Goal: Information Seeking & Learning: Learn about a topic

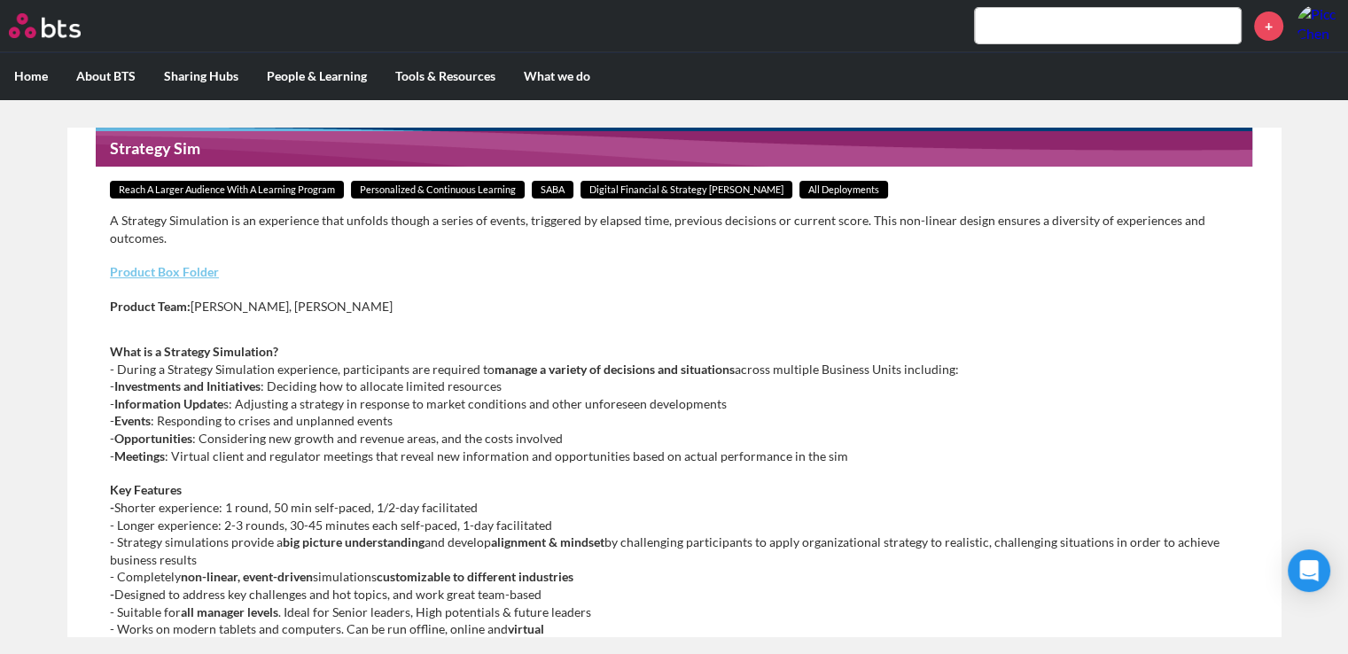
scroll to position [266, 0]
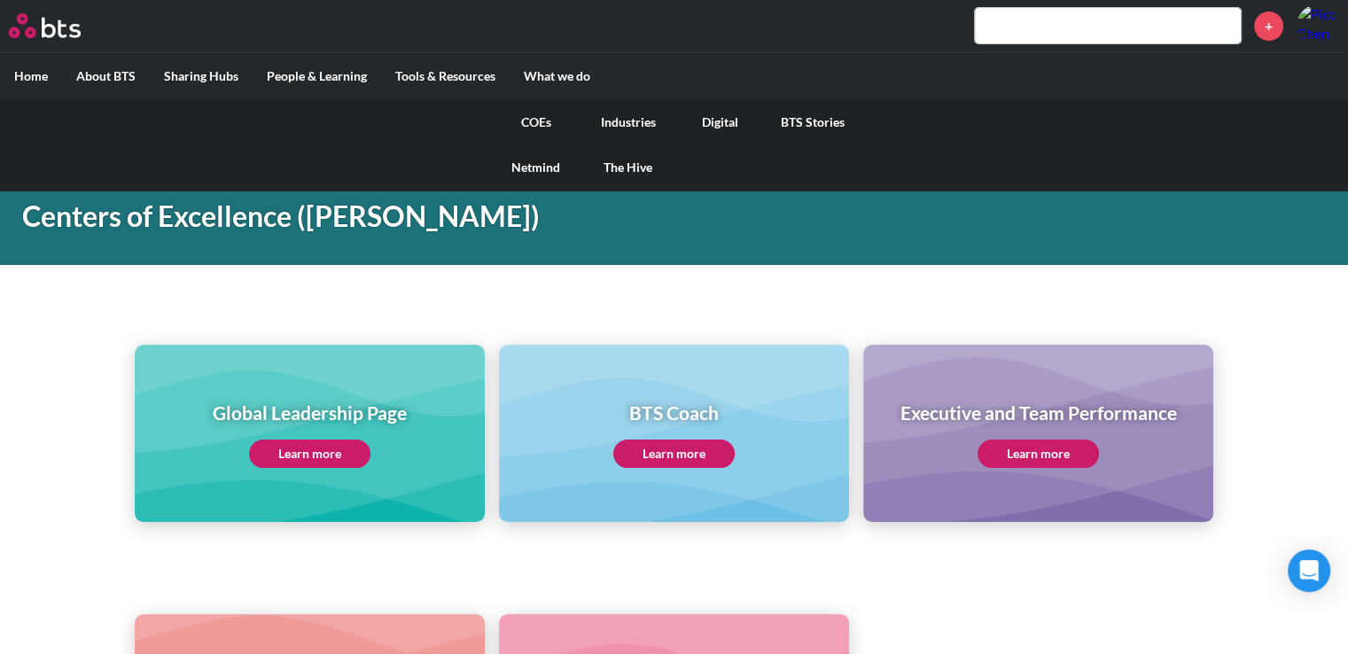
click at [711, 123] on link "Digital" at bounding box center [721, 122] width 92 height 46
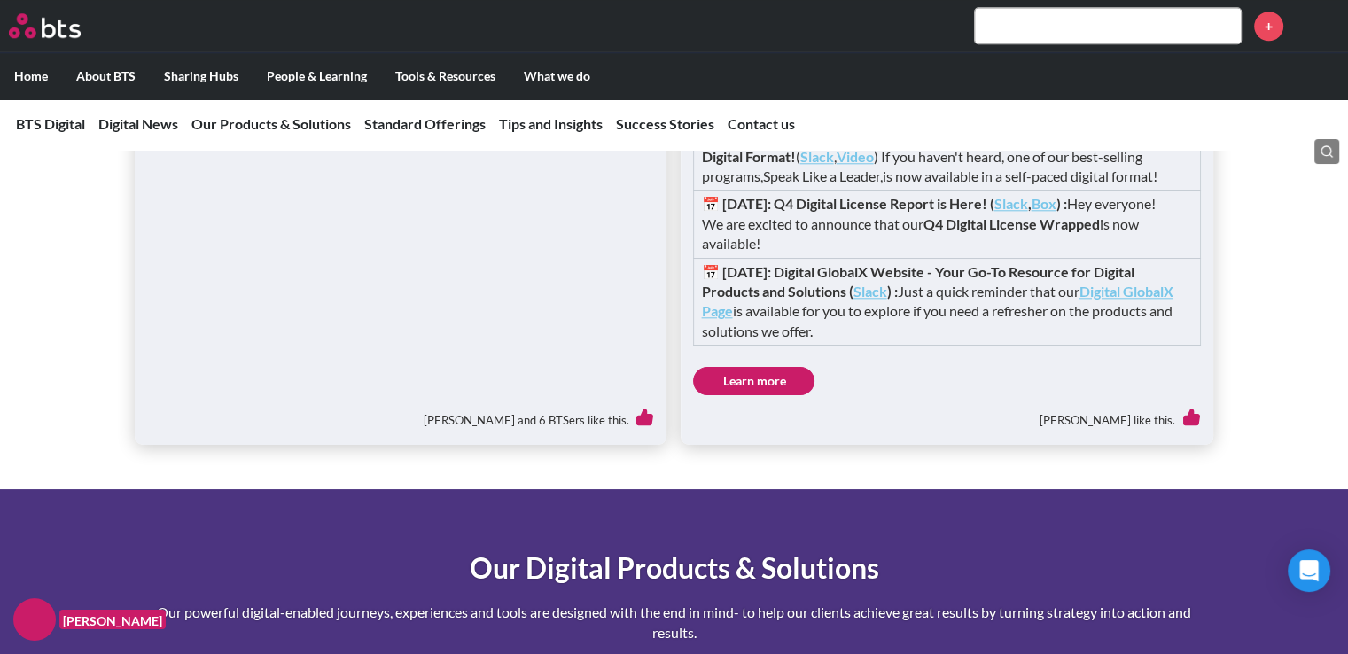
scroll to position [2216, 0]
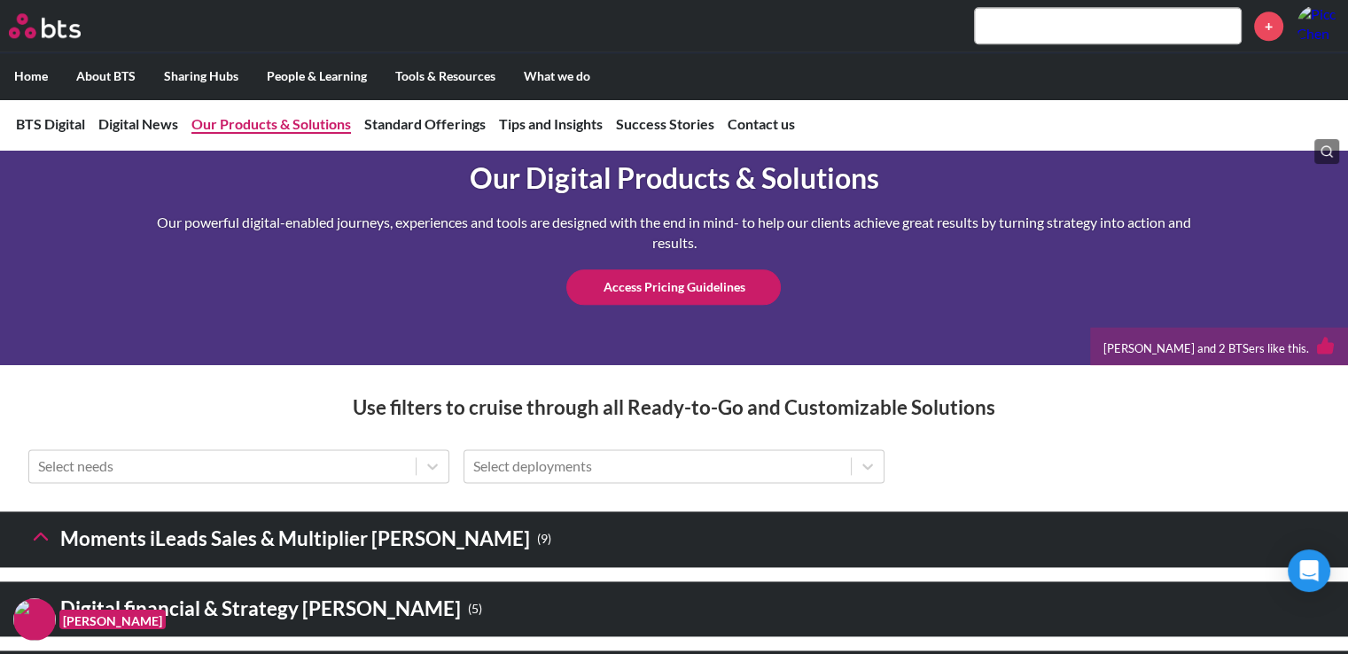
click at [301, 129] on link "Our Products & Solutions" at bounding box center [271, 123] width 160 height 17
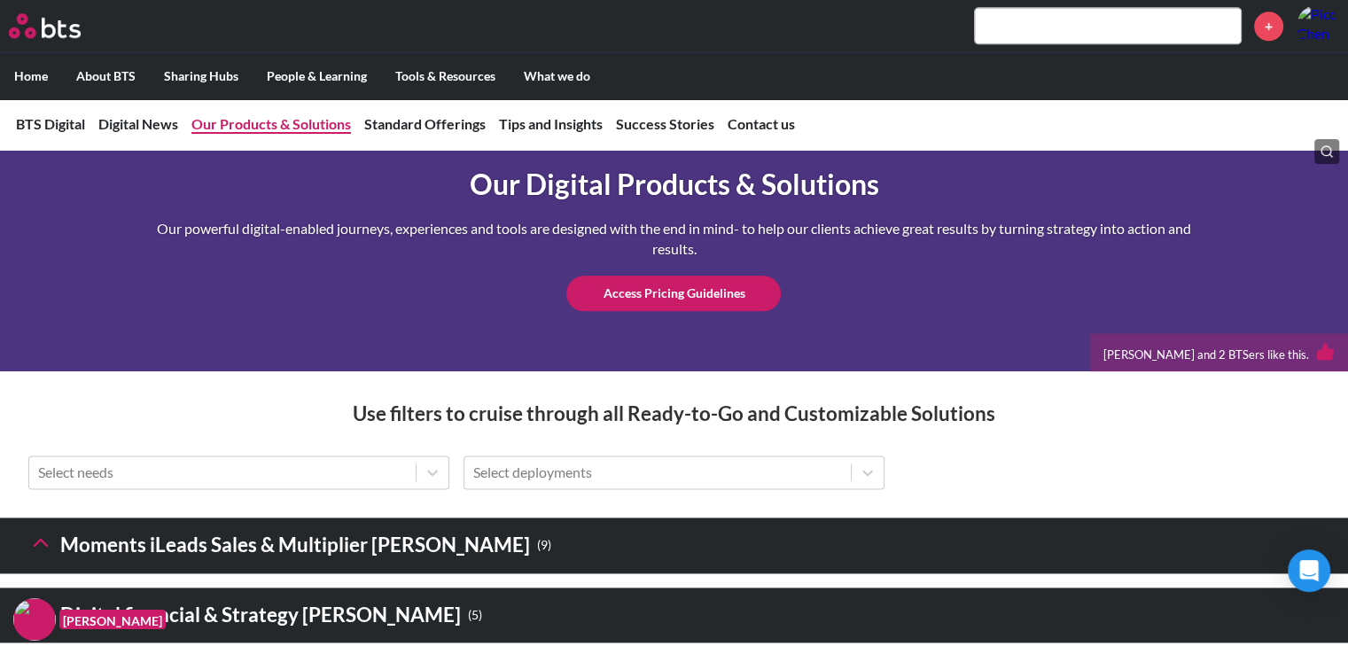
click at [296, 123] on link "Our Products & Solutions" at bounding box center [271, 123] width 160 height 17
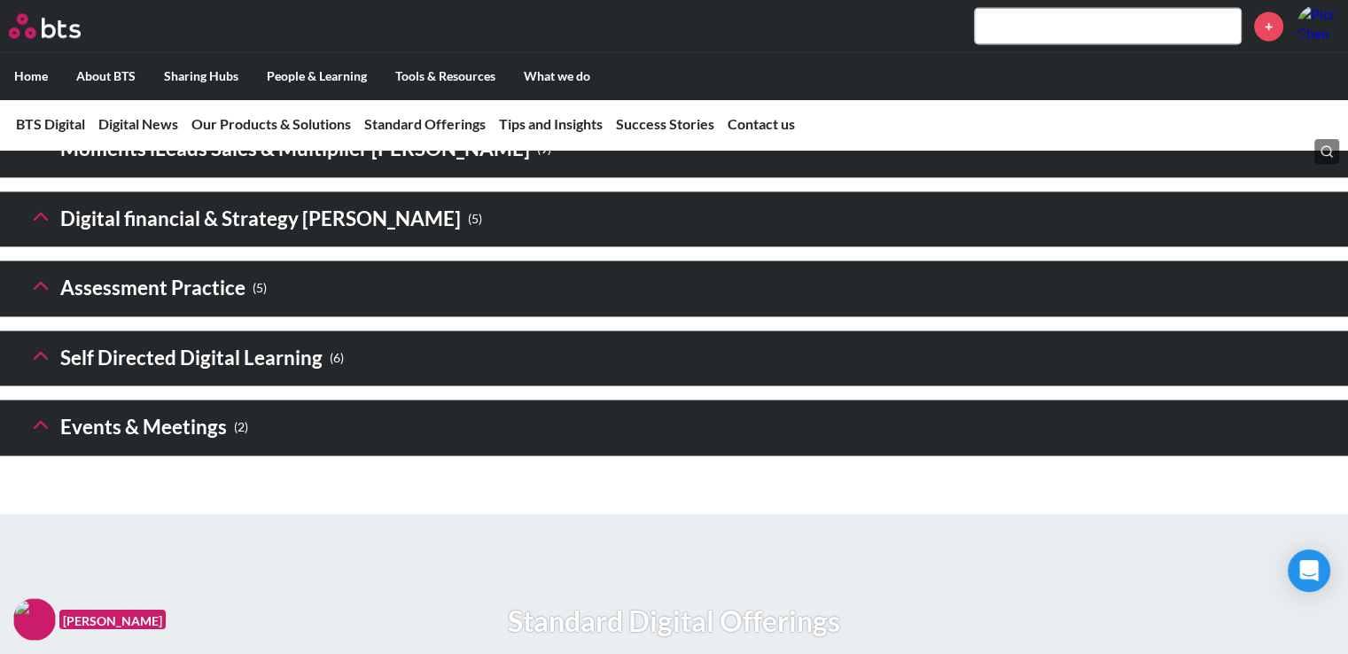
scroll to position [2565, 0]
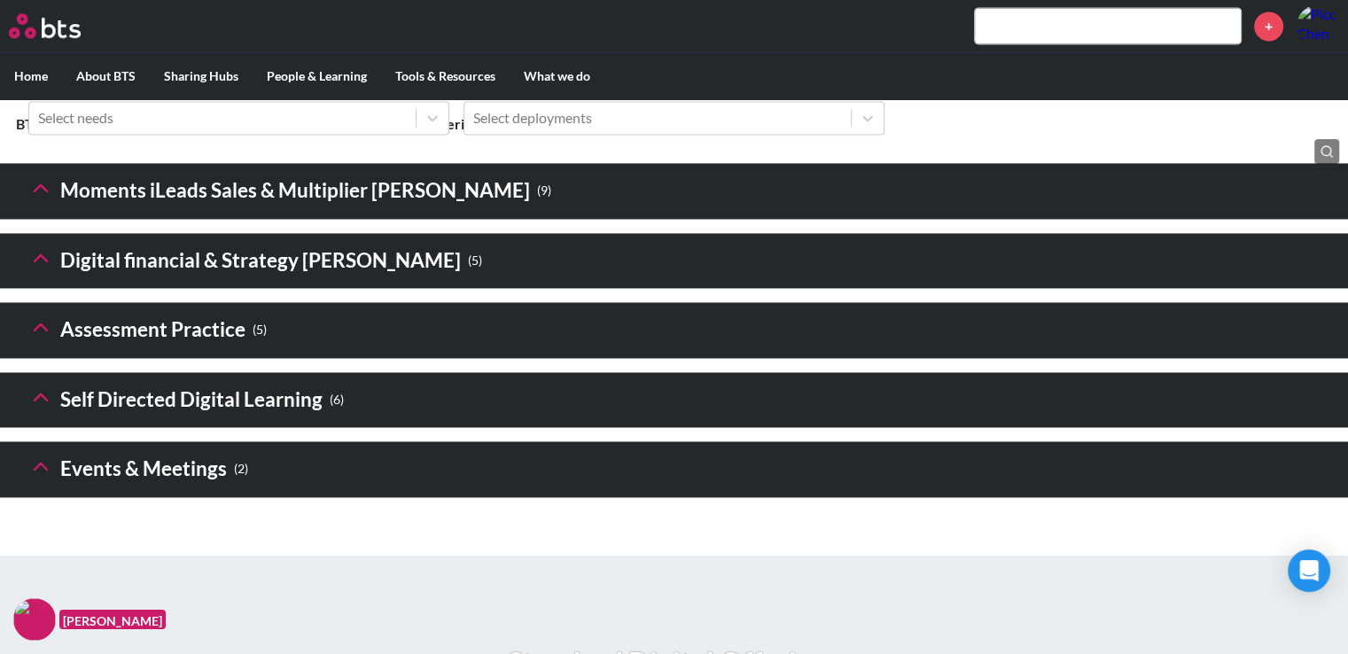
click at [51, 479] on icon at bounding box center [40, 466] width 25 height 25
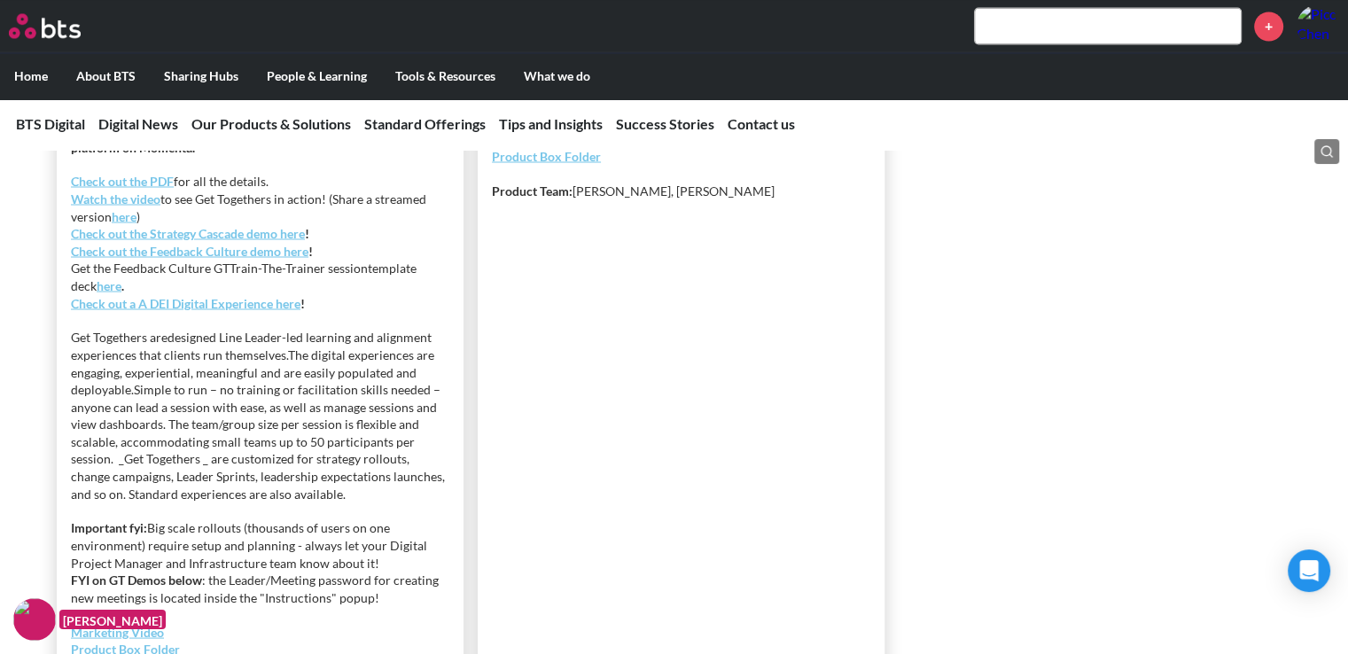
scroll to position [3185, 0]
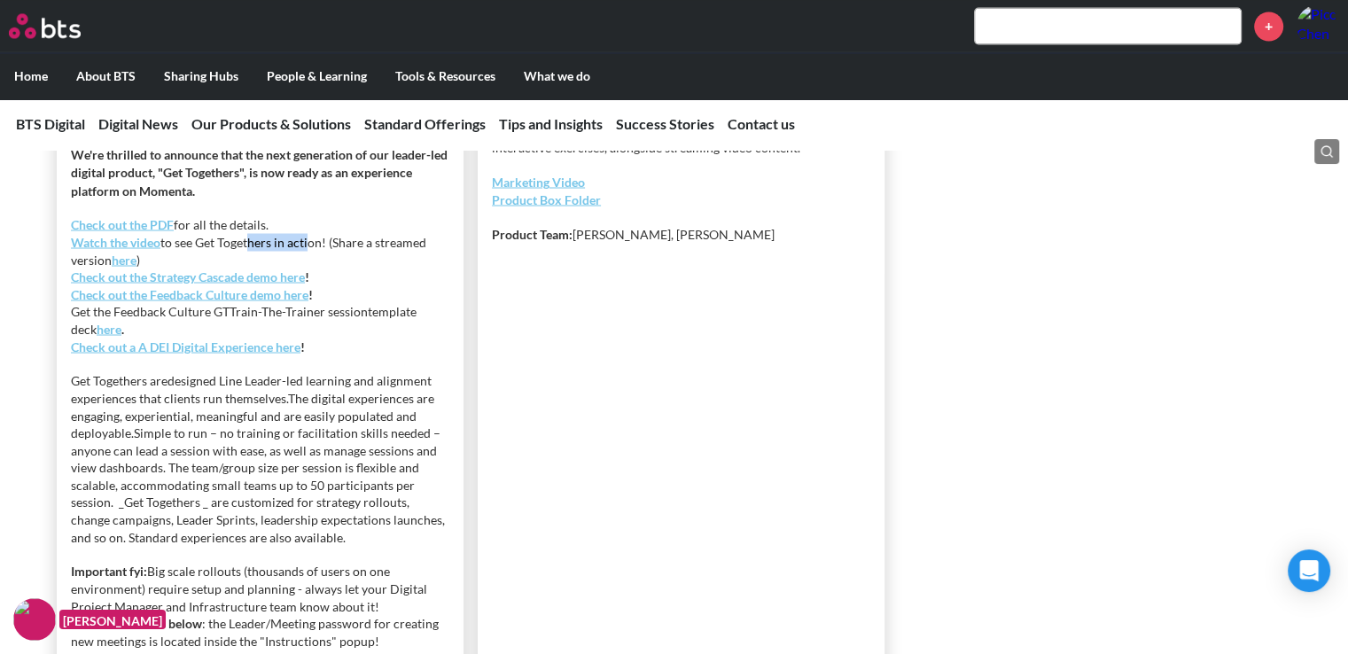
drag, startPoint x: 246, startPoint y: 360, endPoint x: 307, endPoint y: 355, distance: 61.4
click at [307, 355] on p "Check out the PDF for all the details. Watch the video to see Get Togethers in …" at bounding box center [260, 284] width 379 height 139
click at [315, 352] on p "Check out the PDF for all the details. Watch the video to see Get Togethers in …" at bounding box center [260, 284] width 379 height 139
click at [146, 249] on strong "Watch the video" at bounding box center [116, 241] width 90 height 15
click at [149, 231] on strong "Check out the PDF" at bounding box center [122, 223] width 103 height 15
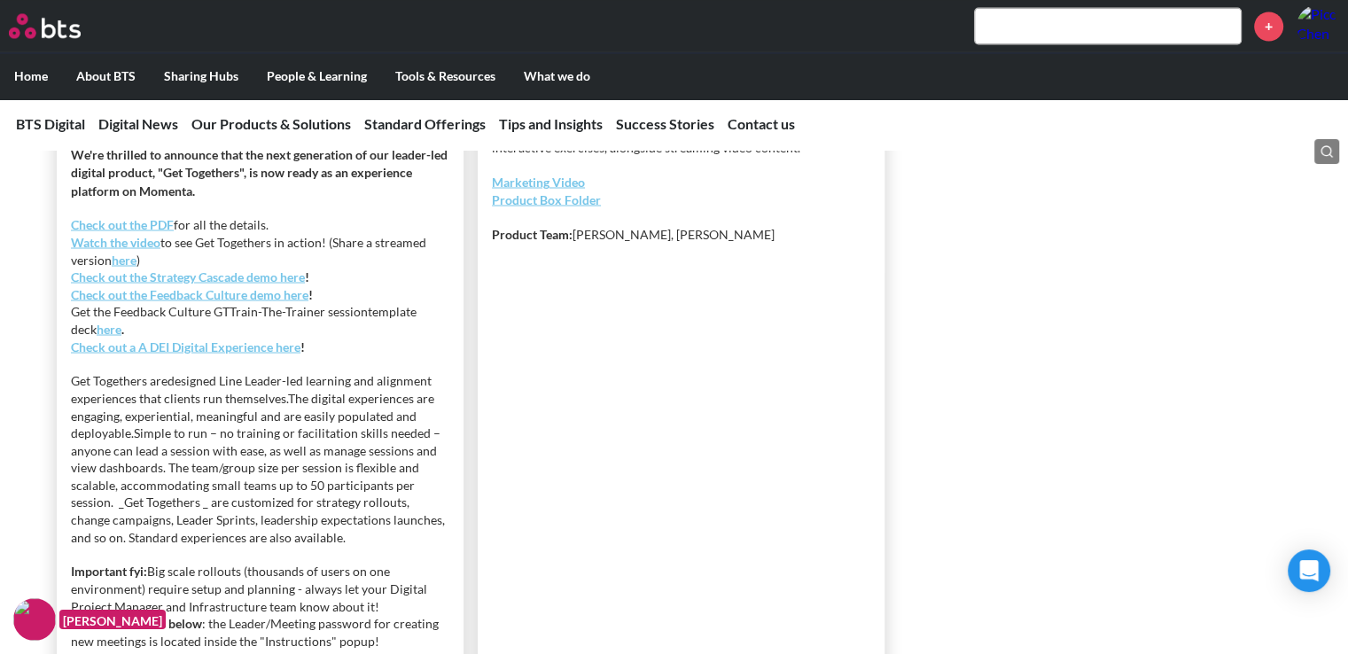
click at [264, 284] on strong "Check out the Strategy Cascade demo here" at bounding box center [188, 276] width 234 height 15
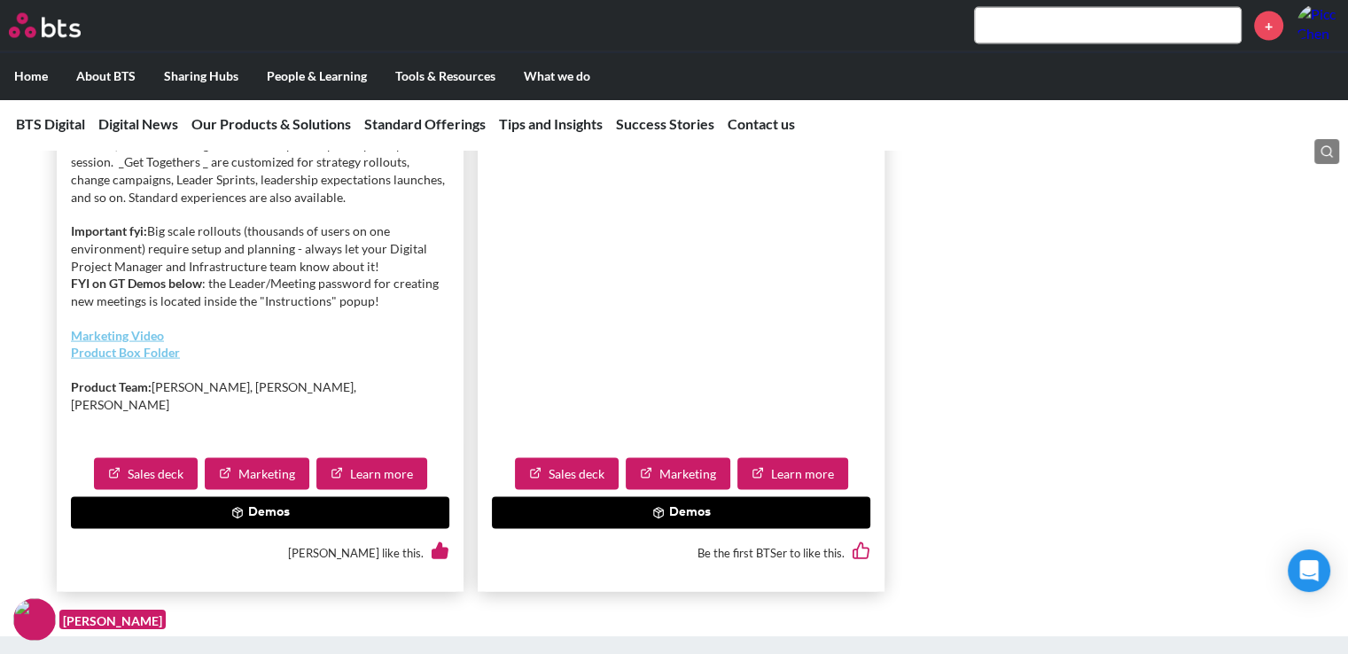
scroll to position [3540, 0]
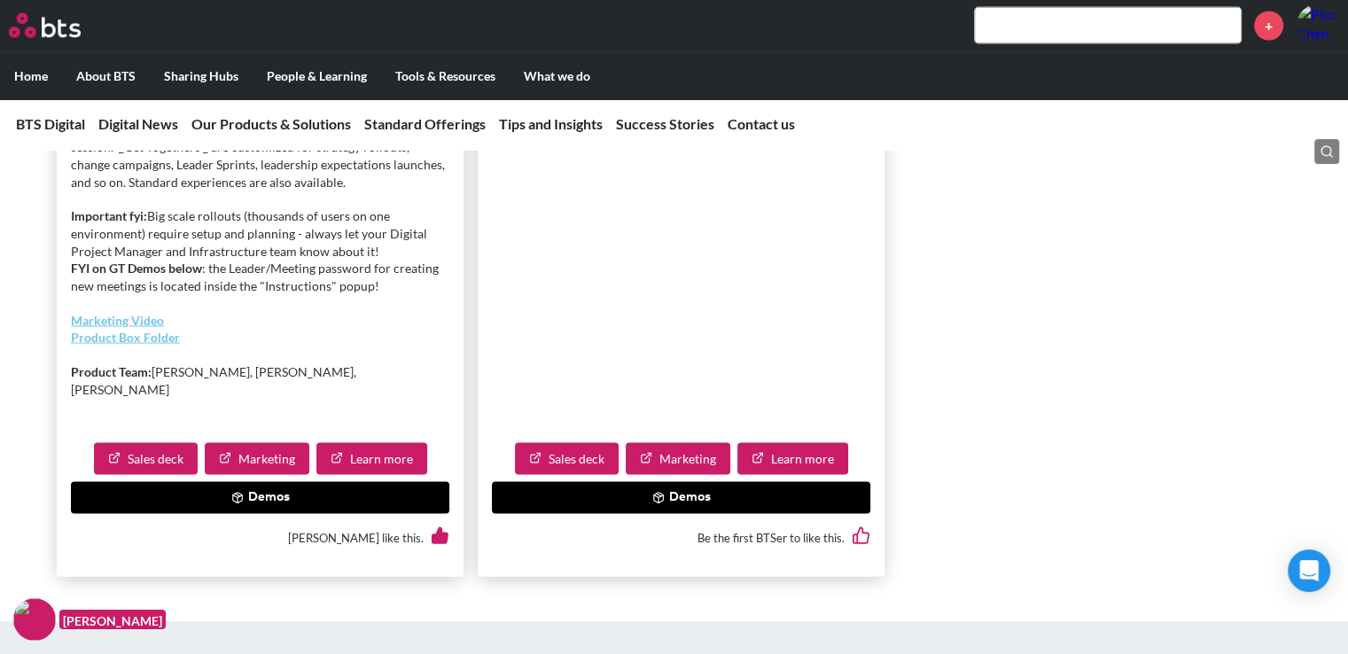
click at [173, 345] on link "Product Box Folder" at bounding box center [125, 337] width 109 height 15
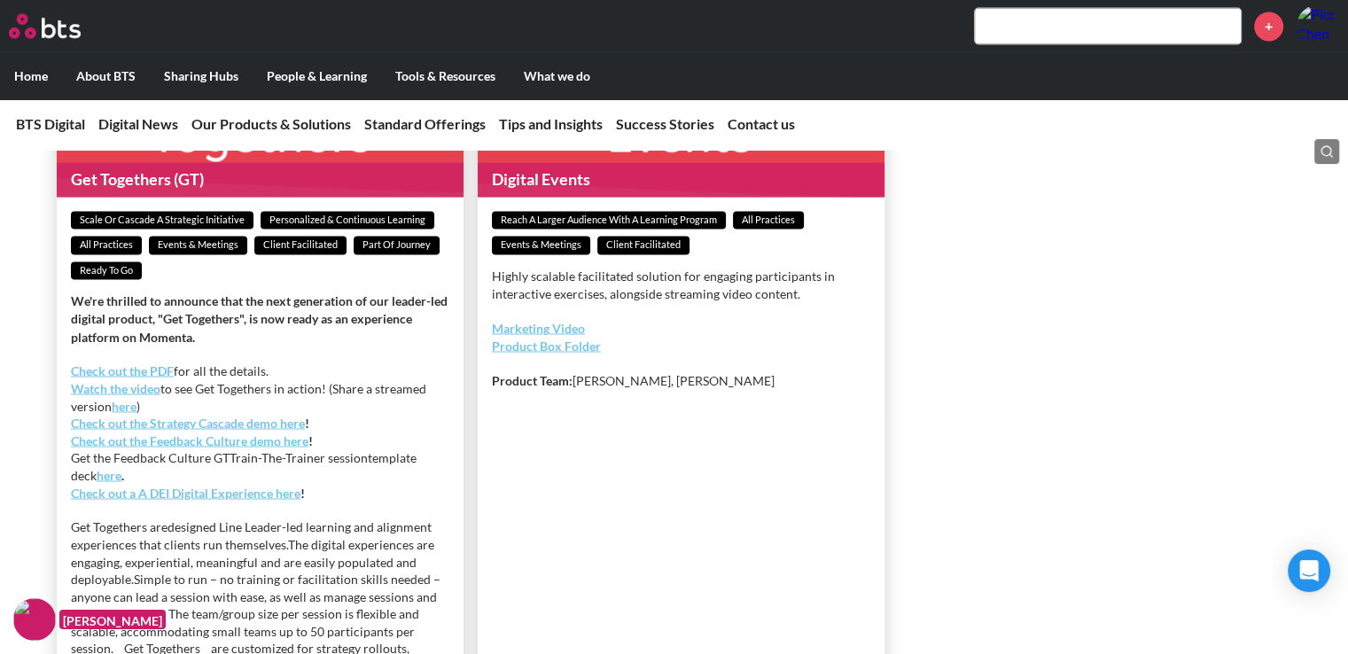
scroll to position [3008, 0]
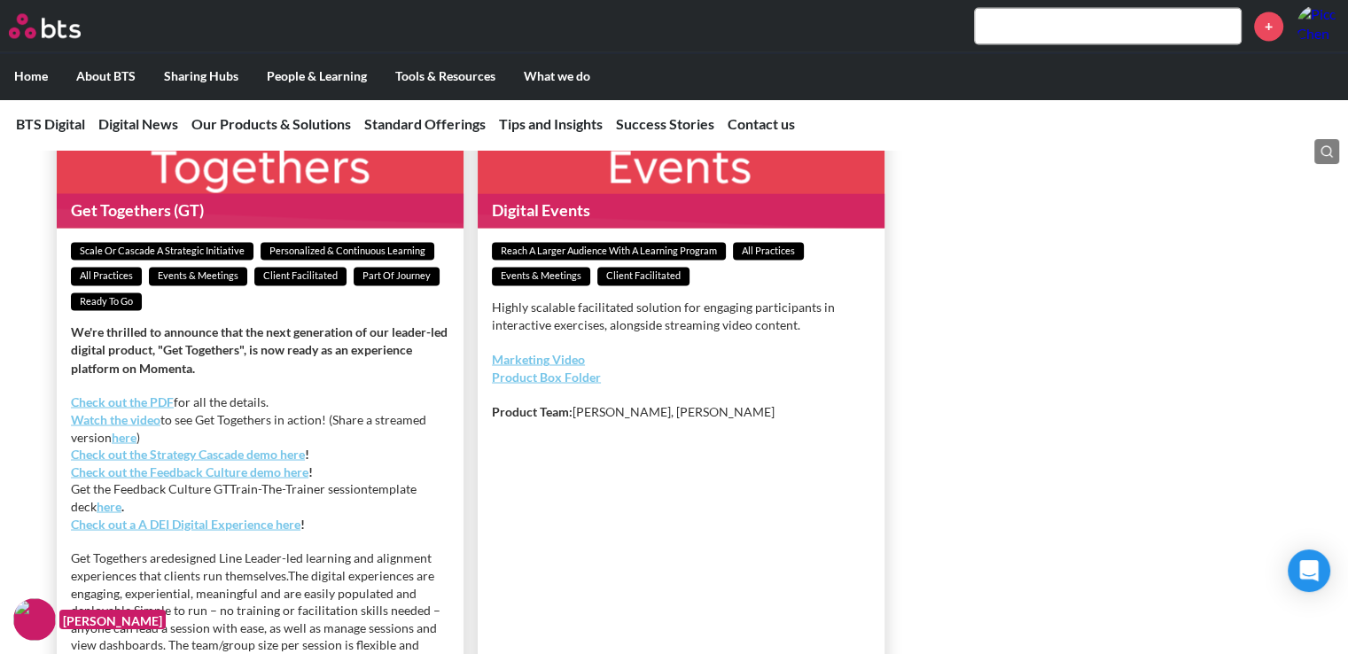
click at [554, 366] on link "Marketing Video" at bounding box center [538, 358] width 93 height 15
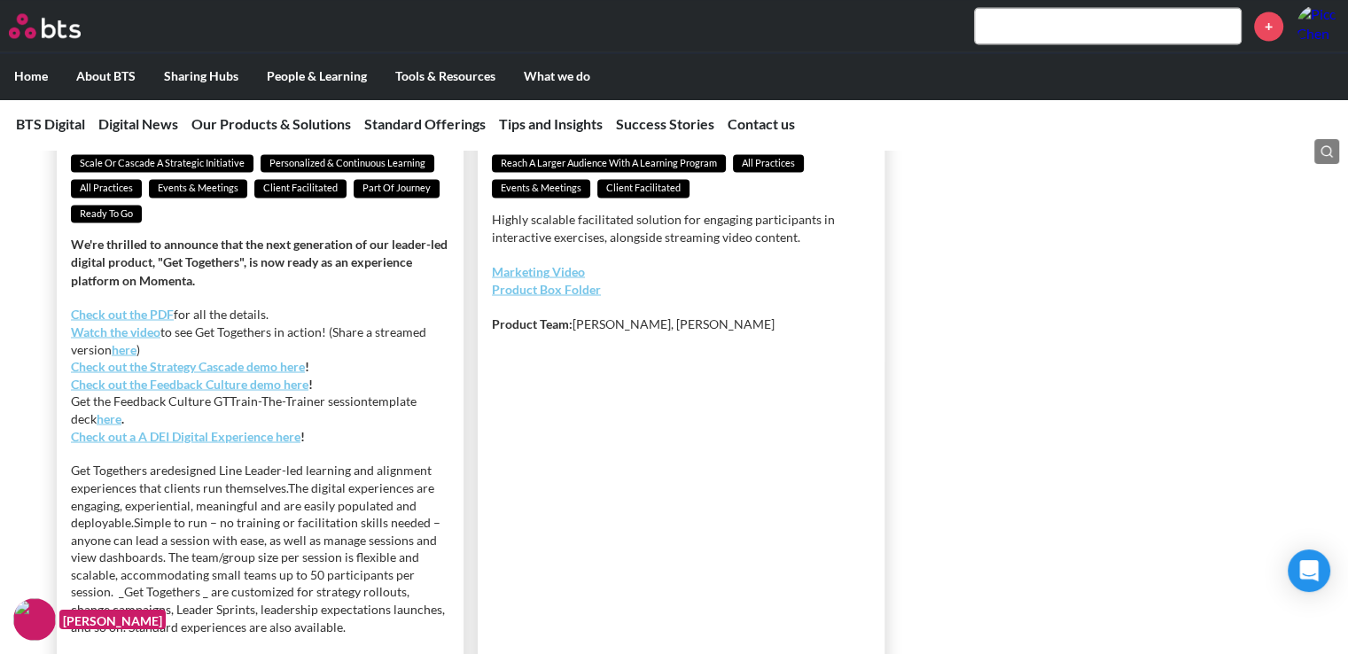
scroll to position [3185, 0]
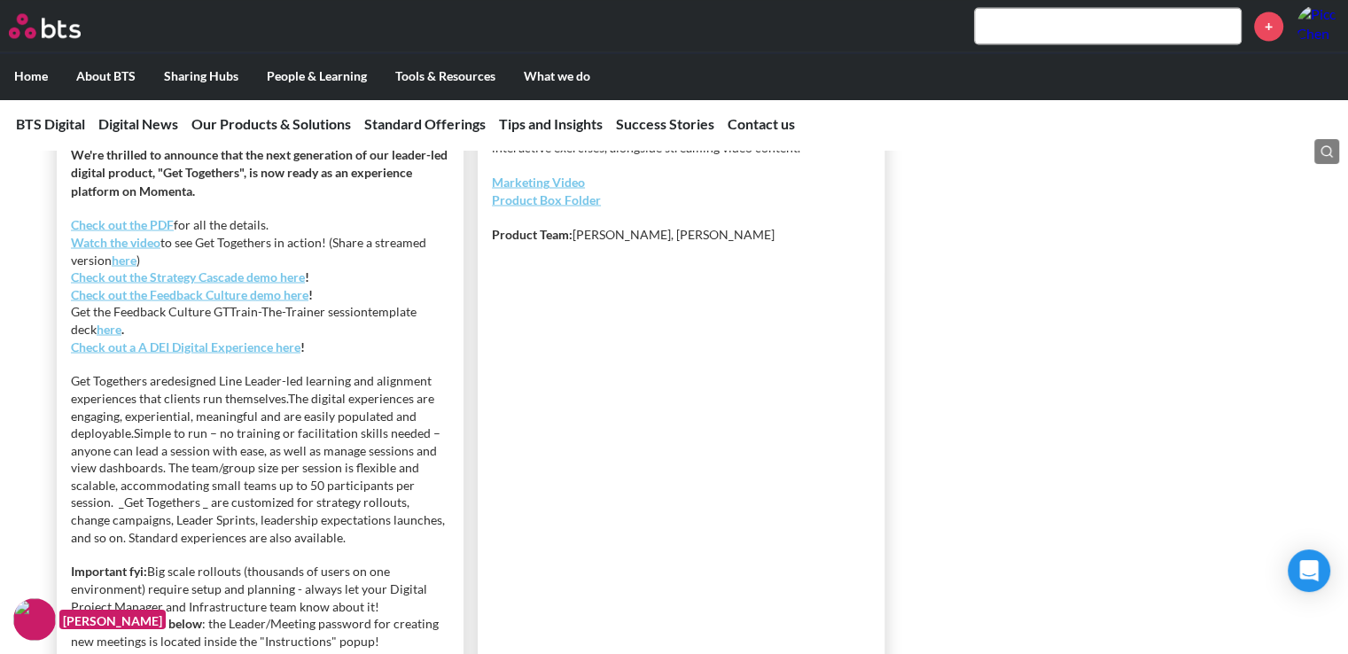
click at [530, 207] on link "Product Box Folder" at bounding box center [546, 198] width 109 height 15
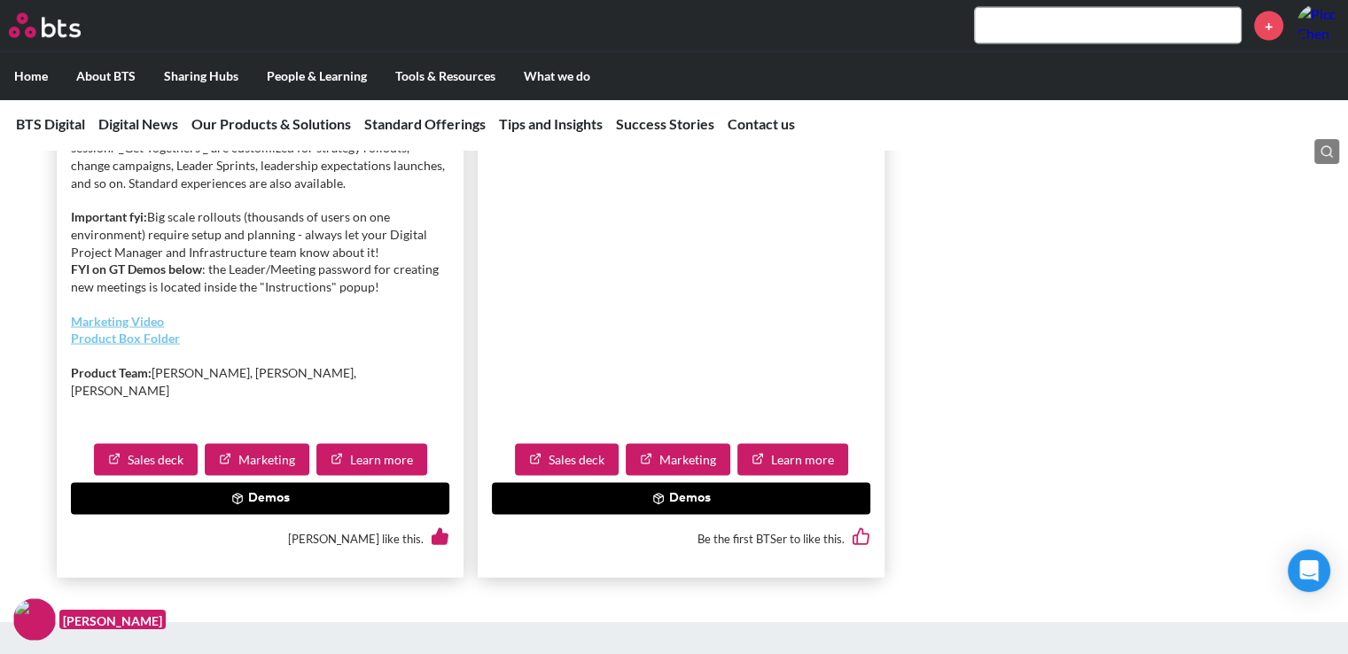
scroll to position [3540, 0]
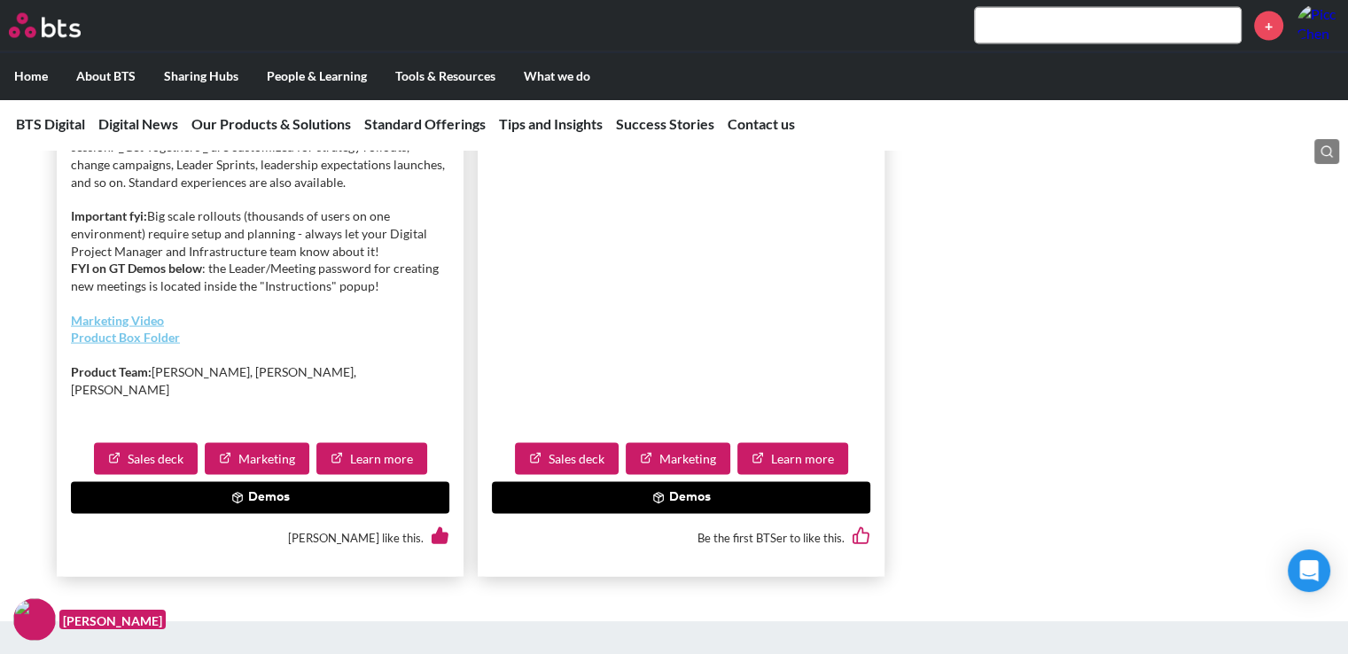
click at [164, 345] on link "Product Box Folder" at bounding box center [125, 337] width 109 height 15
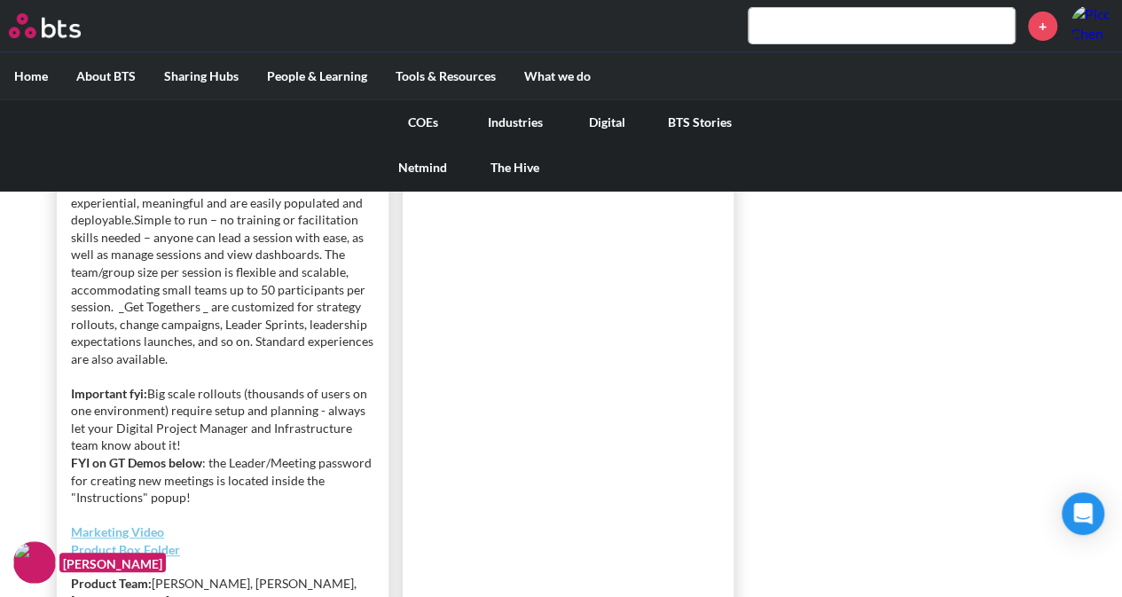
click at [418, 114] on link "COEs" at bounding box center [423, 122] width 92 height 46
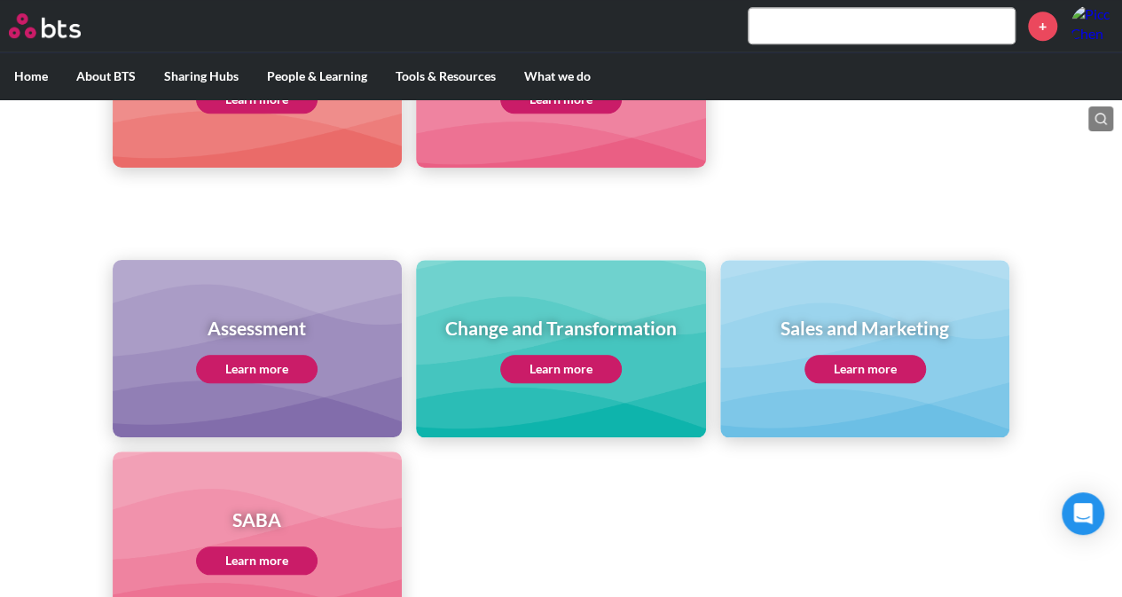
scroll to position [675, 0]
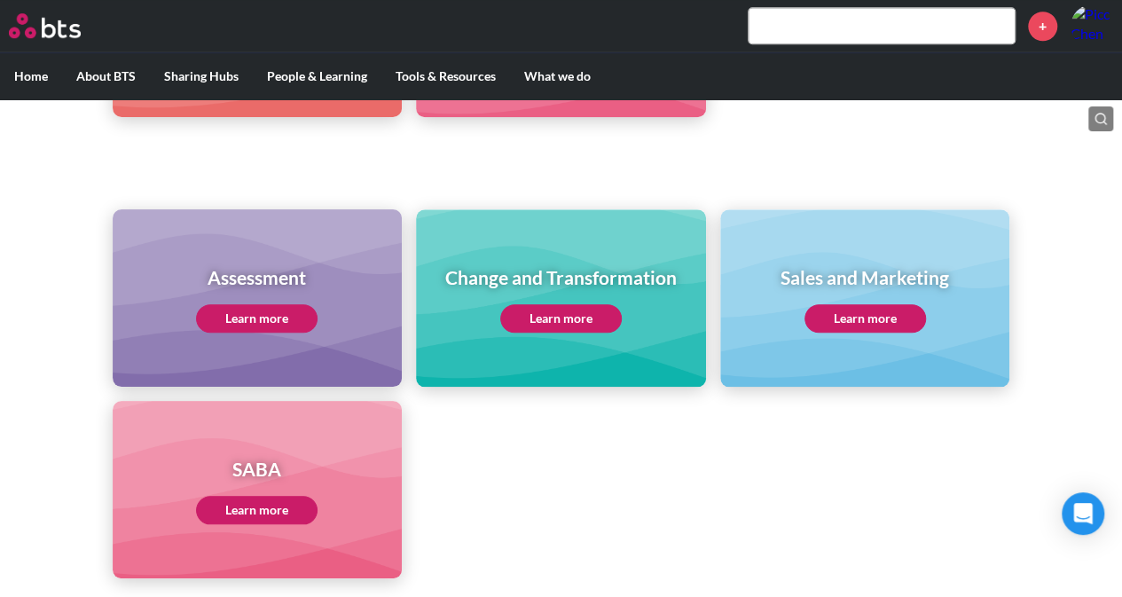
click at [270, 496] on link "Learn more" at bounding box center [256, 510] width 121 height 28
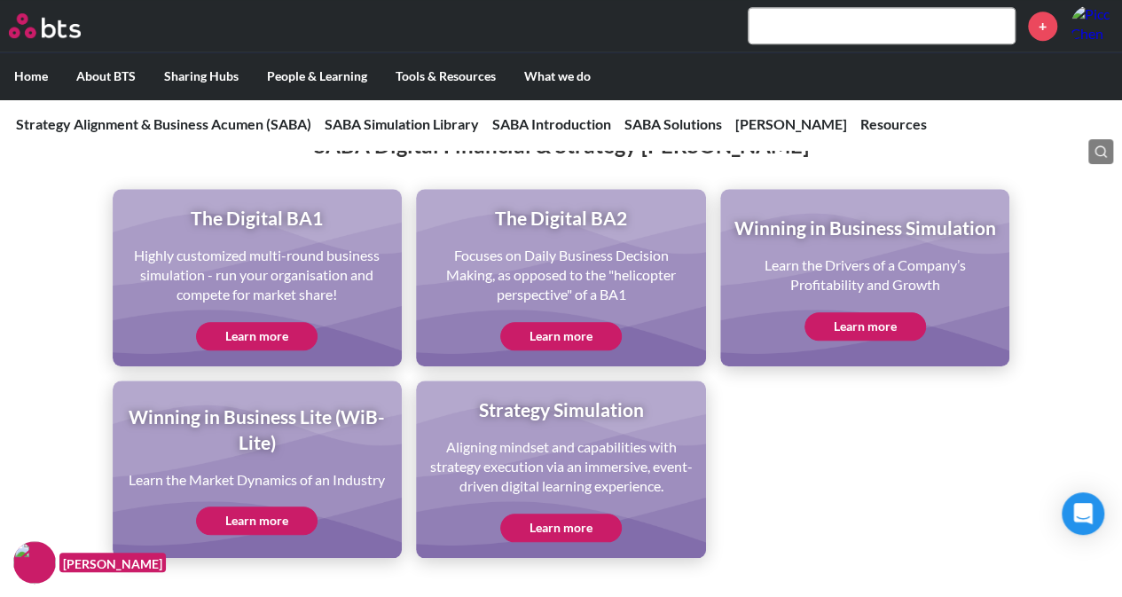
scroll to position [3901, 0]
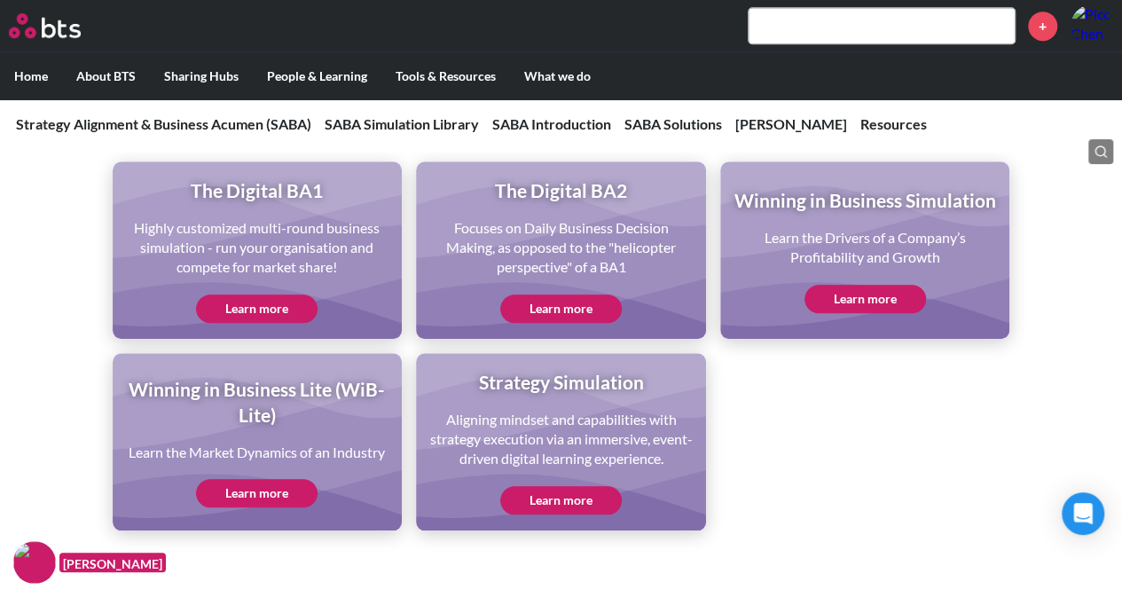
click at [285, 507] on link "Learn more" at bounding box center [256, 493] width 121 height 28
click at [599, 499] on link "Learn more" at bounding box center [560, 500] width 121 height 28
click at [825, 293] on link "Learn more" at bounding box center [864, 299] width 121 height 28
click at [860, 451] on ul "The Digital BA1 Highly customized multi-round business simulation - run your or…" at bounding box center [561, 345] width 897 height 369
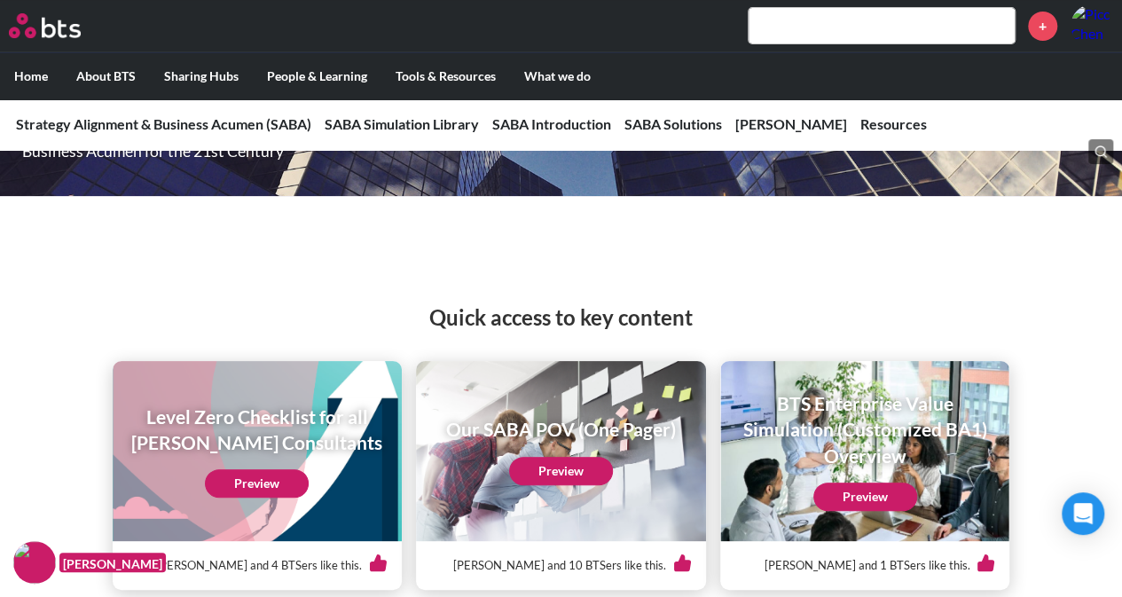
scroll to position [0, 0]
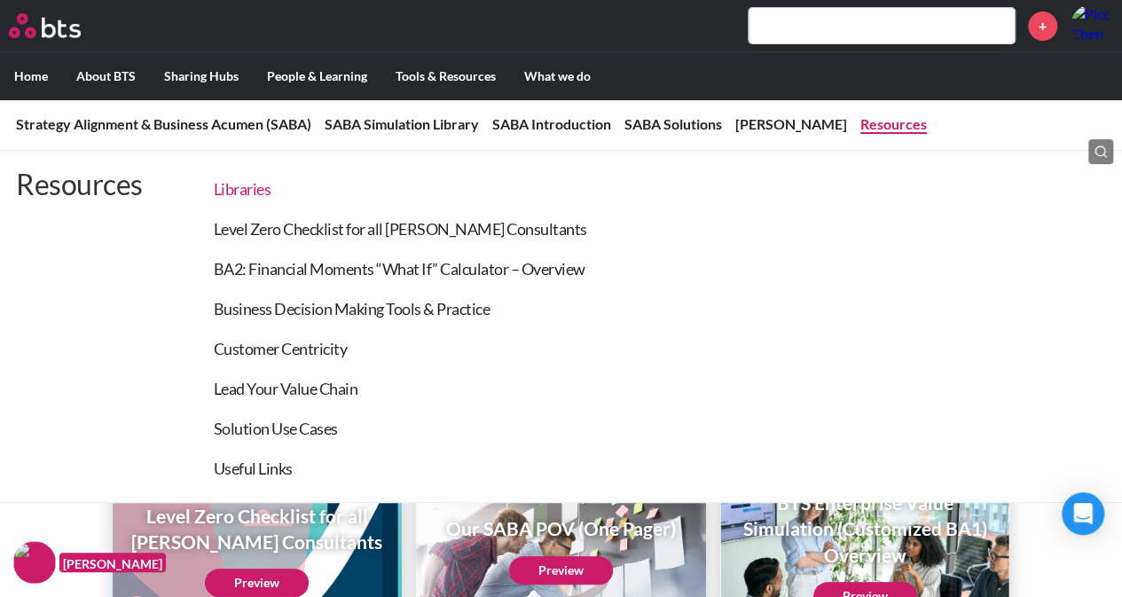
click at [255, 187] on link "Libraries" at bounding box center [243, 189] width 58 height 20
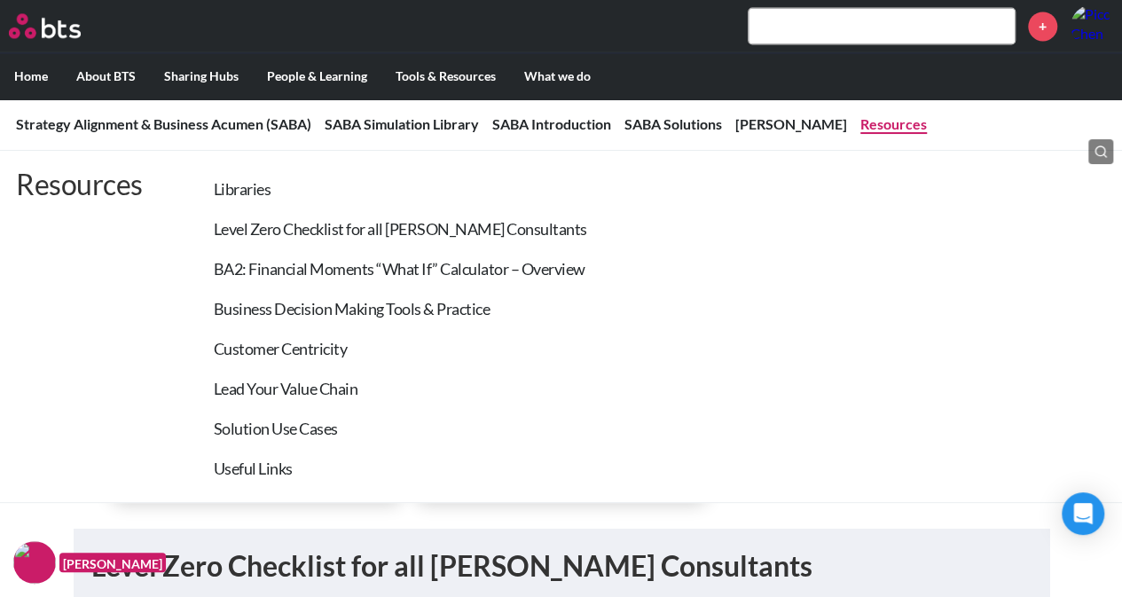
scroll to position [4858, 0]
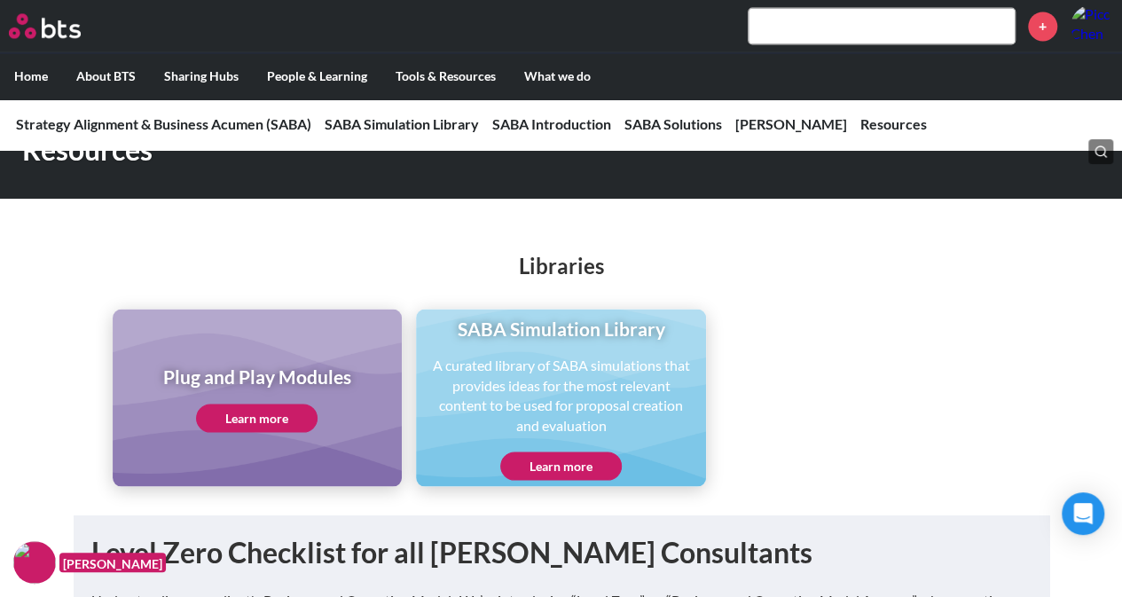
click at [585, 469] on link "Learn more" at bounding box center [560, 465] width 121 height 28
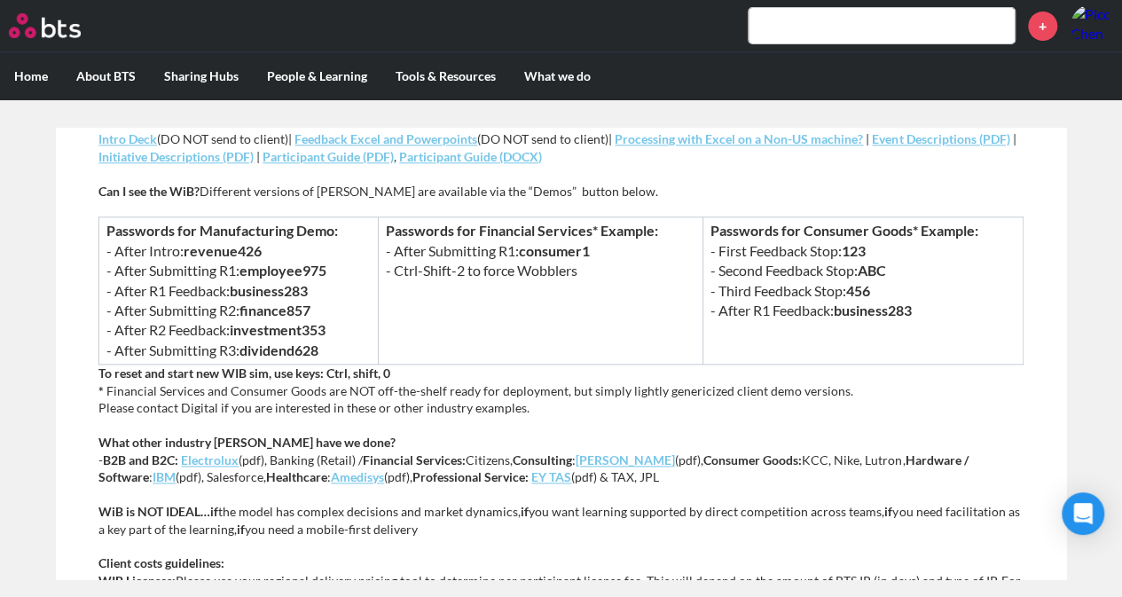
scroll to position [1184, 0]
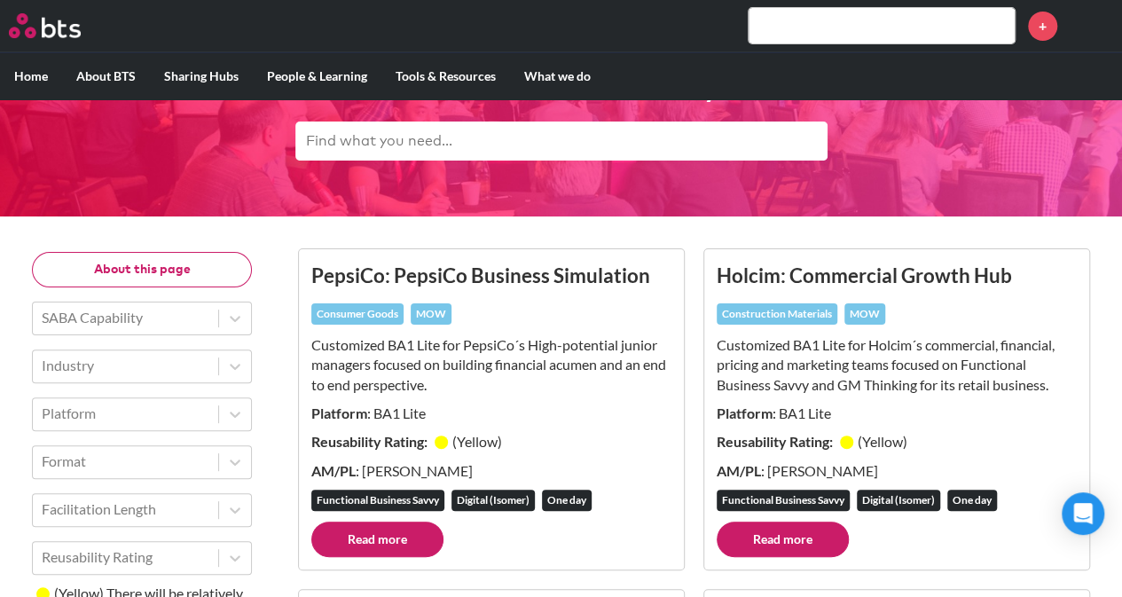
scroll to position [177, 0]
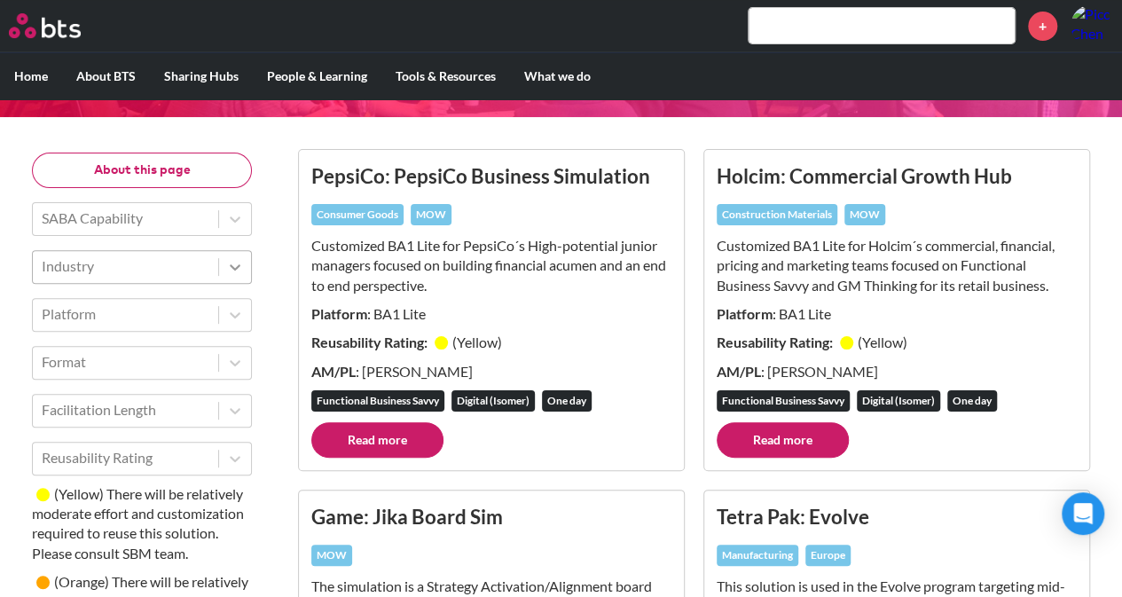
click at [231, 262] on icon at bounding box center [235, 267] width 18 height 18
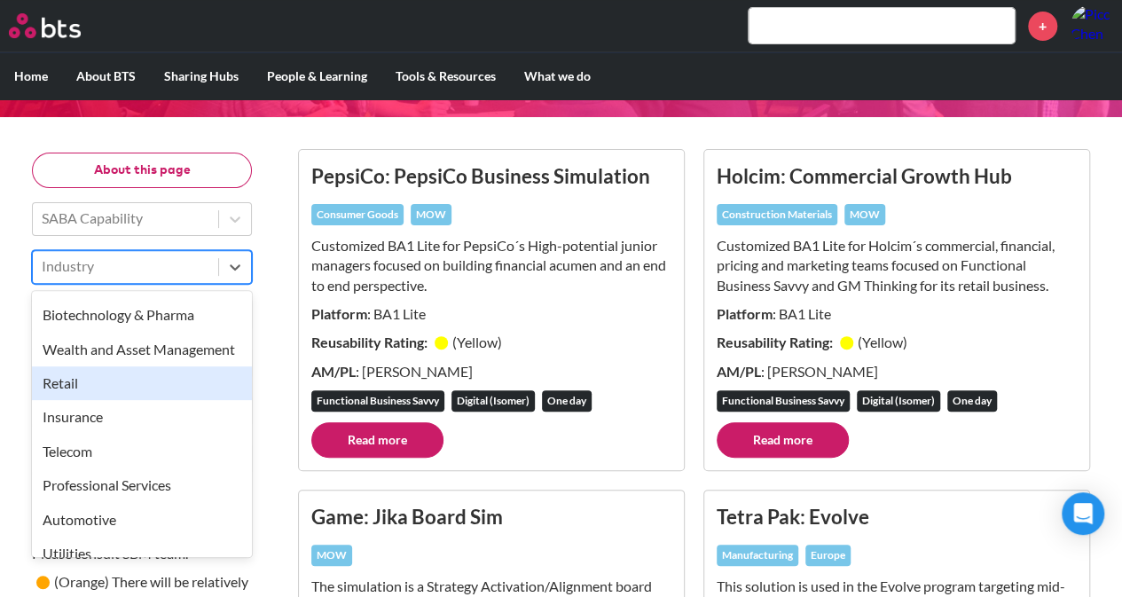
scroll to position [443, 0]
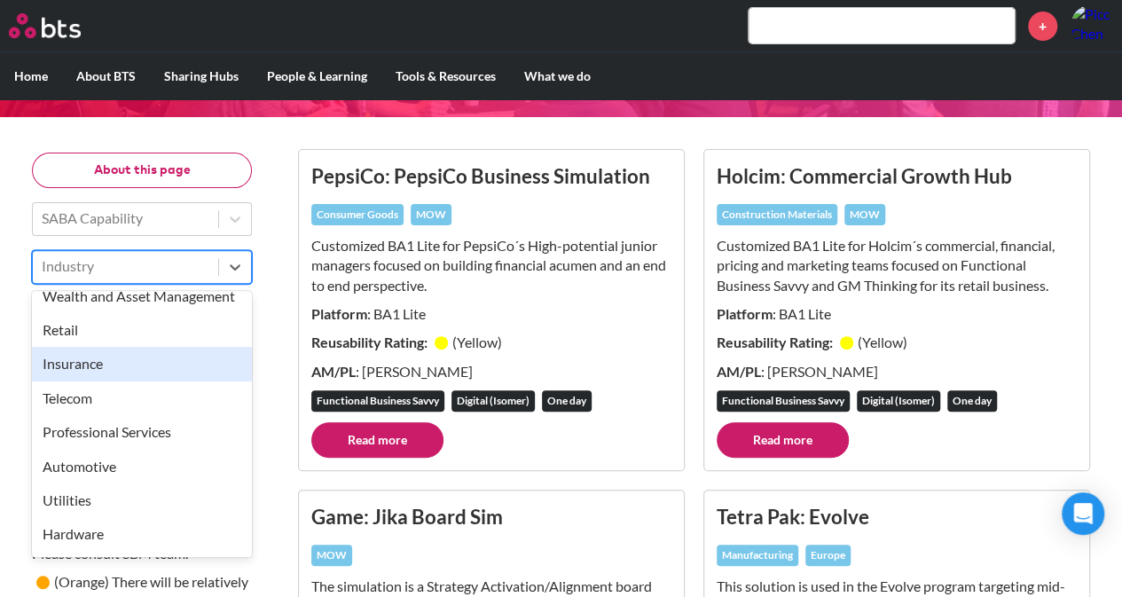
click at [132, 380] on div "Insurance" at bounding box center [142, 364] width 220 height 34
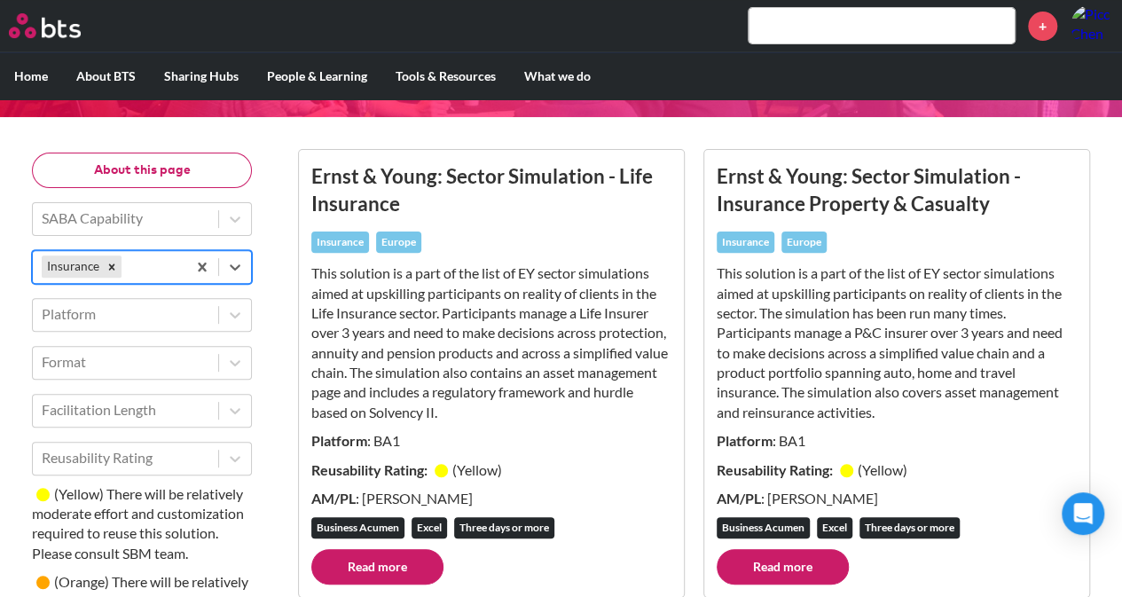
click at [406, 329] on p "This solution is a part of the list of EY sector simulations aimed at upskillin…" at bounding box center [491, 342] width 360 height 159
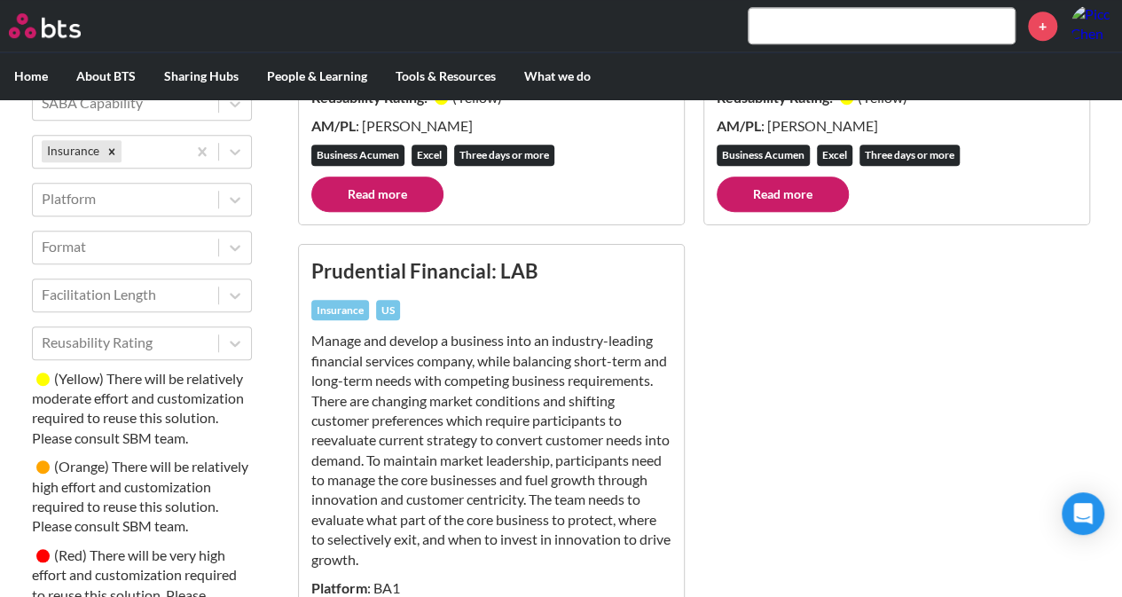
scroll to position [727, 0]
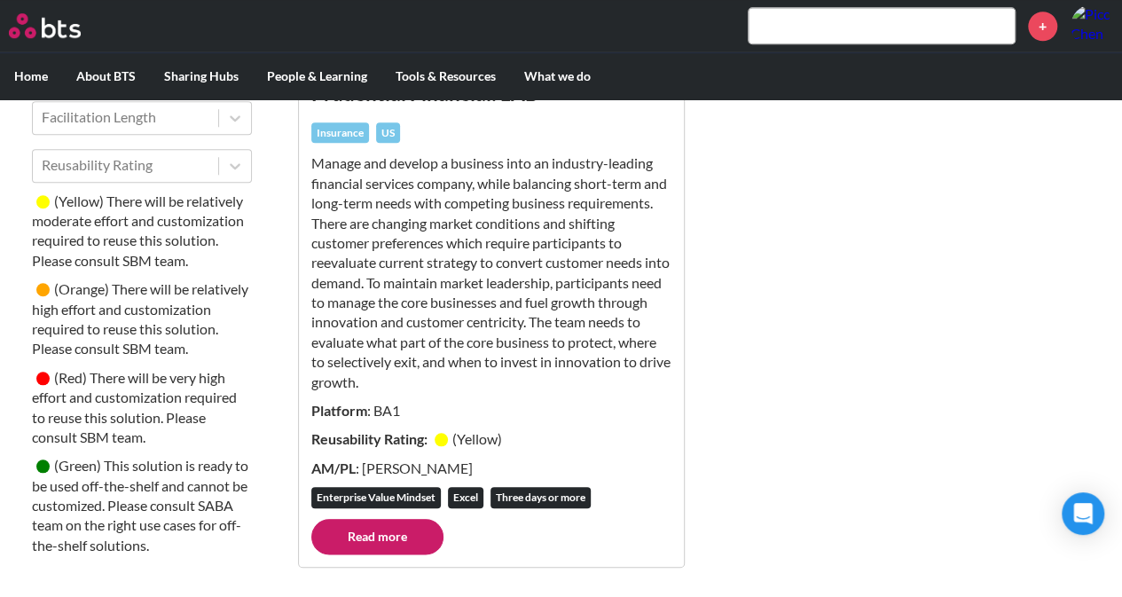
click at [388, 539] on link "Read more" at bounding box center [377, 536] width 132 height 35
drag, startPoint x: 500, startPoint y: 213, endPoint x: 477, endPoint y: 192, distance: 30.8
click at [486, 192] on p "Manage and develop a business into an industry-leading financial services compa…" at bounding box center [491, 272] width 360 height 238
click at [449, 193] on p "Manage and develop a business into an industry-leading financial services compa…" at bounding box center [491, 272] width 360 height 238
